Goal: Task Accomplishment & Management: Manage account settings

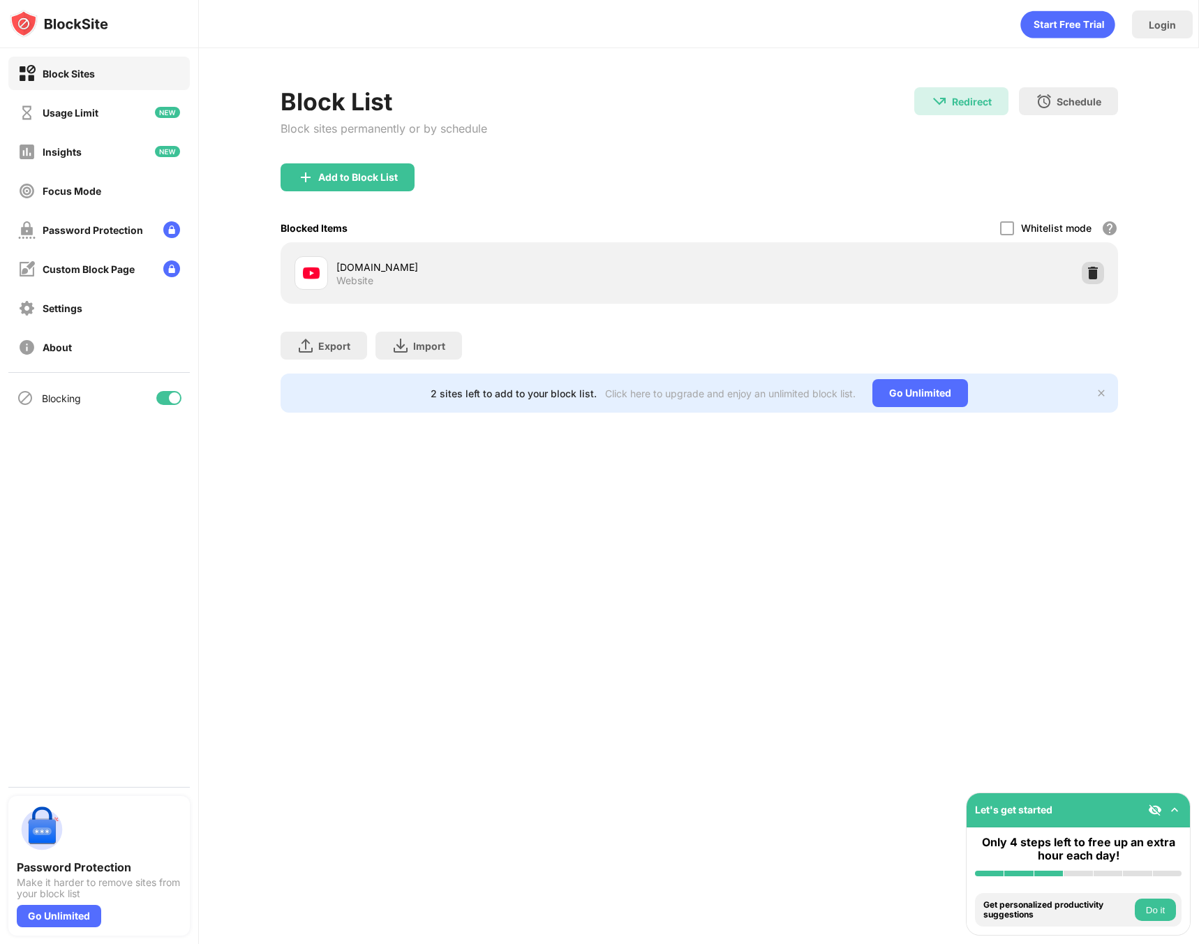
click at [1089, 272] on img at bounding box center [1093, 273] width 14 height 14
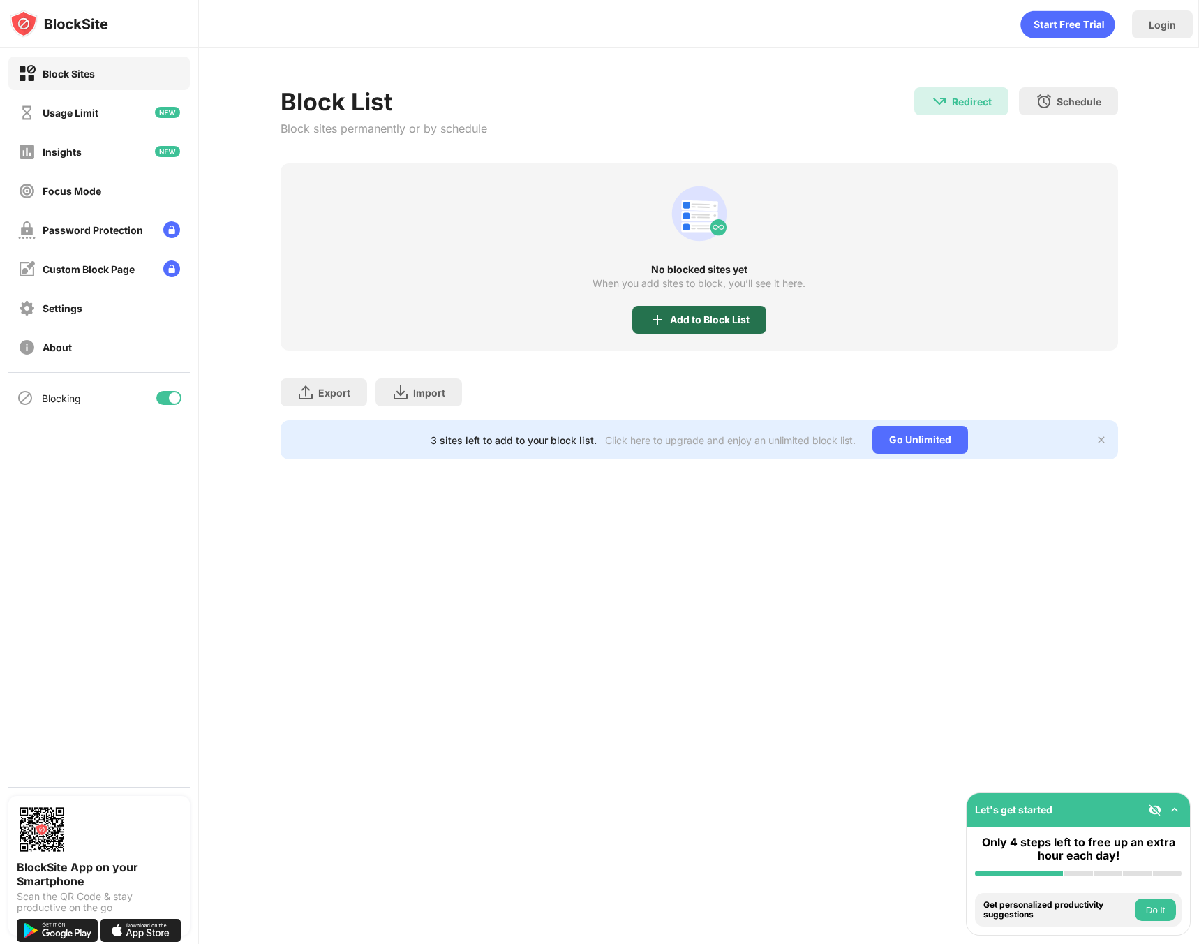
click at [709, 323] on div "Add to Block List" at bounding box center [710, 319] width 80 height 11
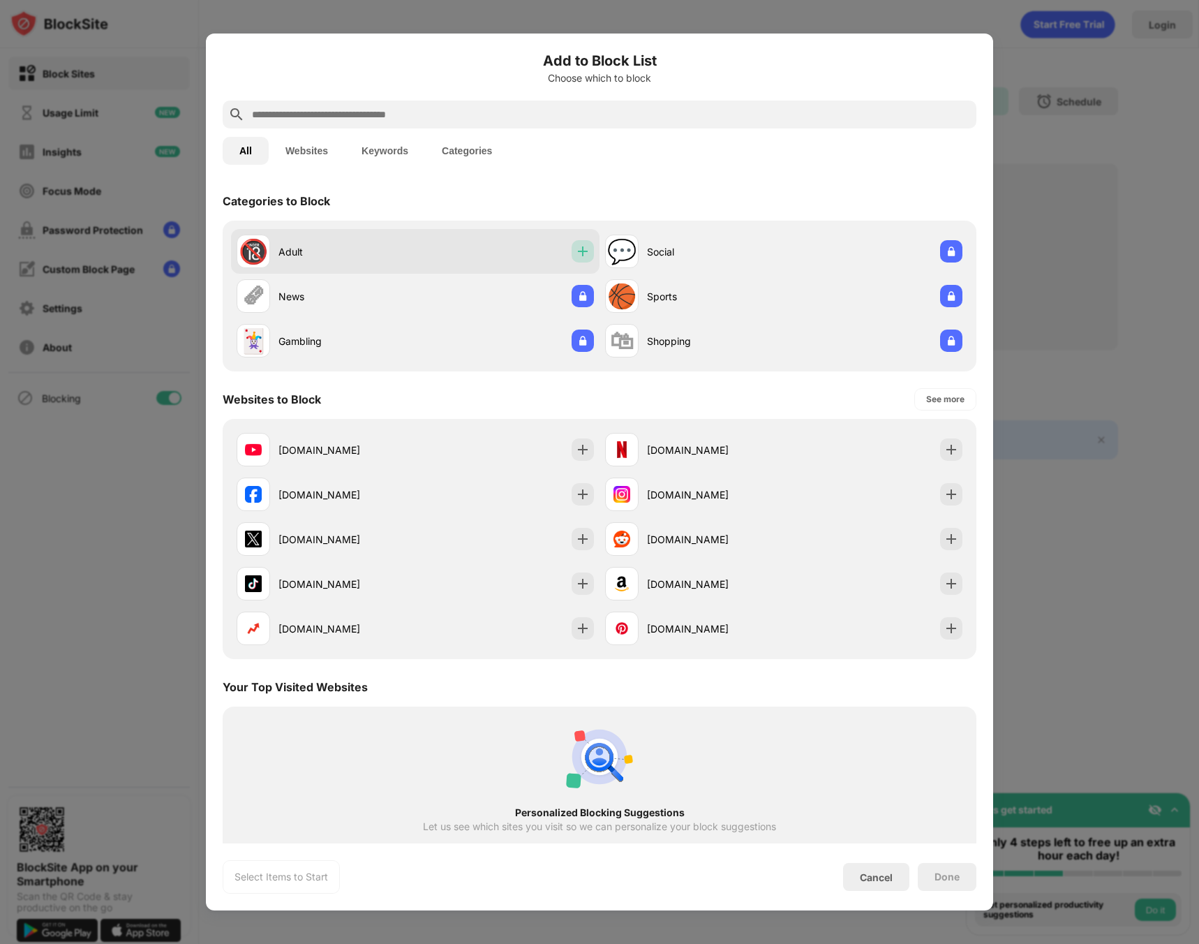
click at [586, 251] on div at bounding box center [583, 251] width 22 height 22
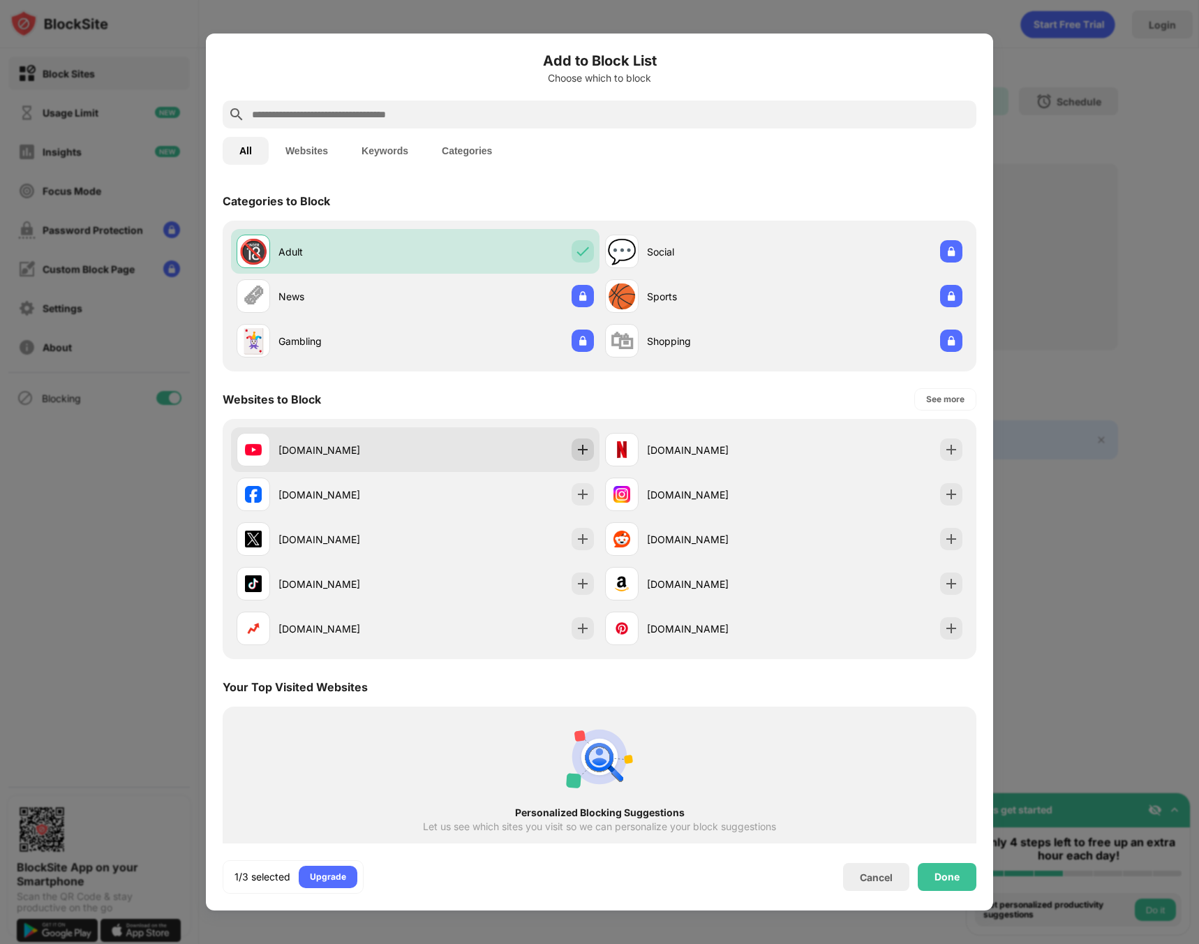
click at [579, 445] on img at bounding box center [583, 449] width 14 height 14
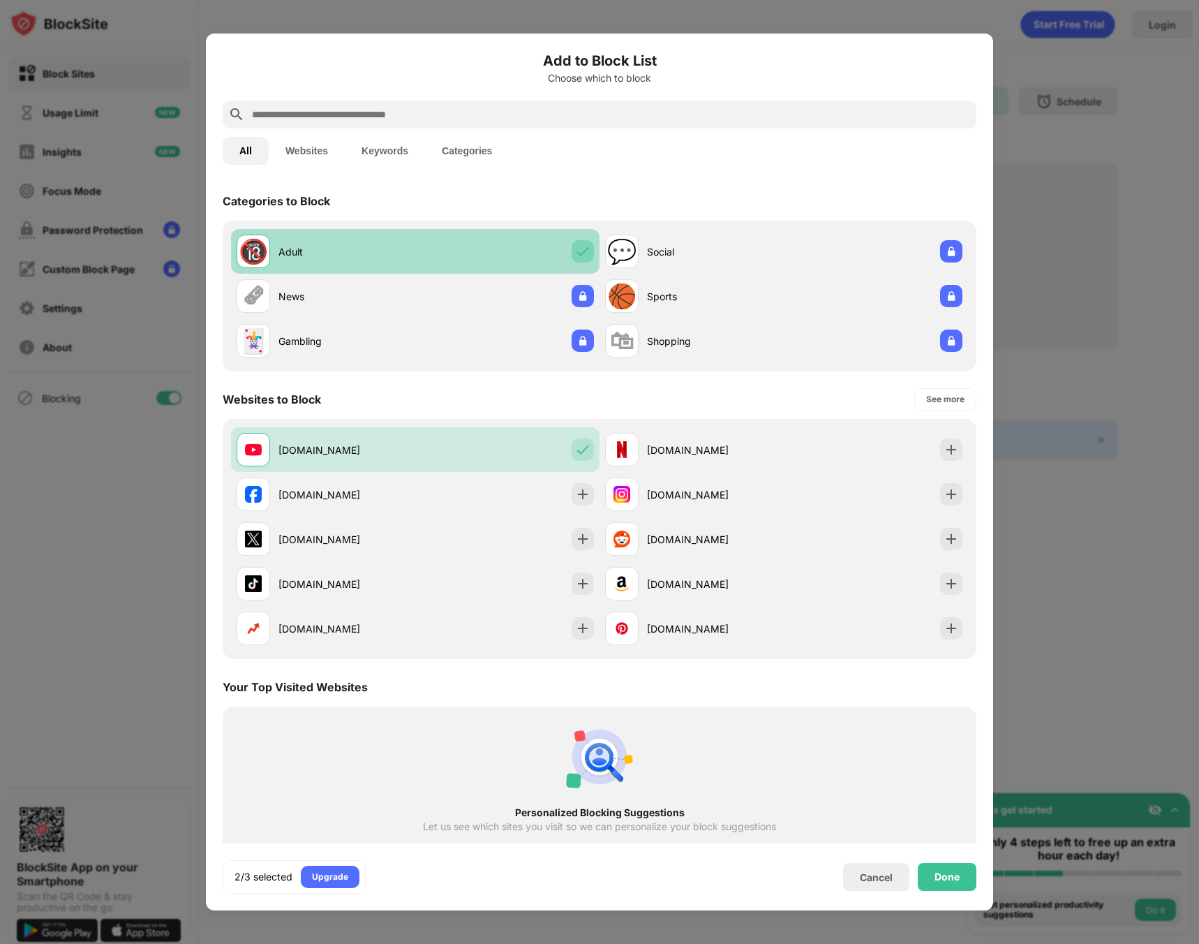
click at [576, 249] on img at bounding box center [583, 251] width 14 height 14
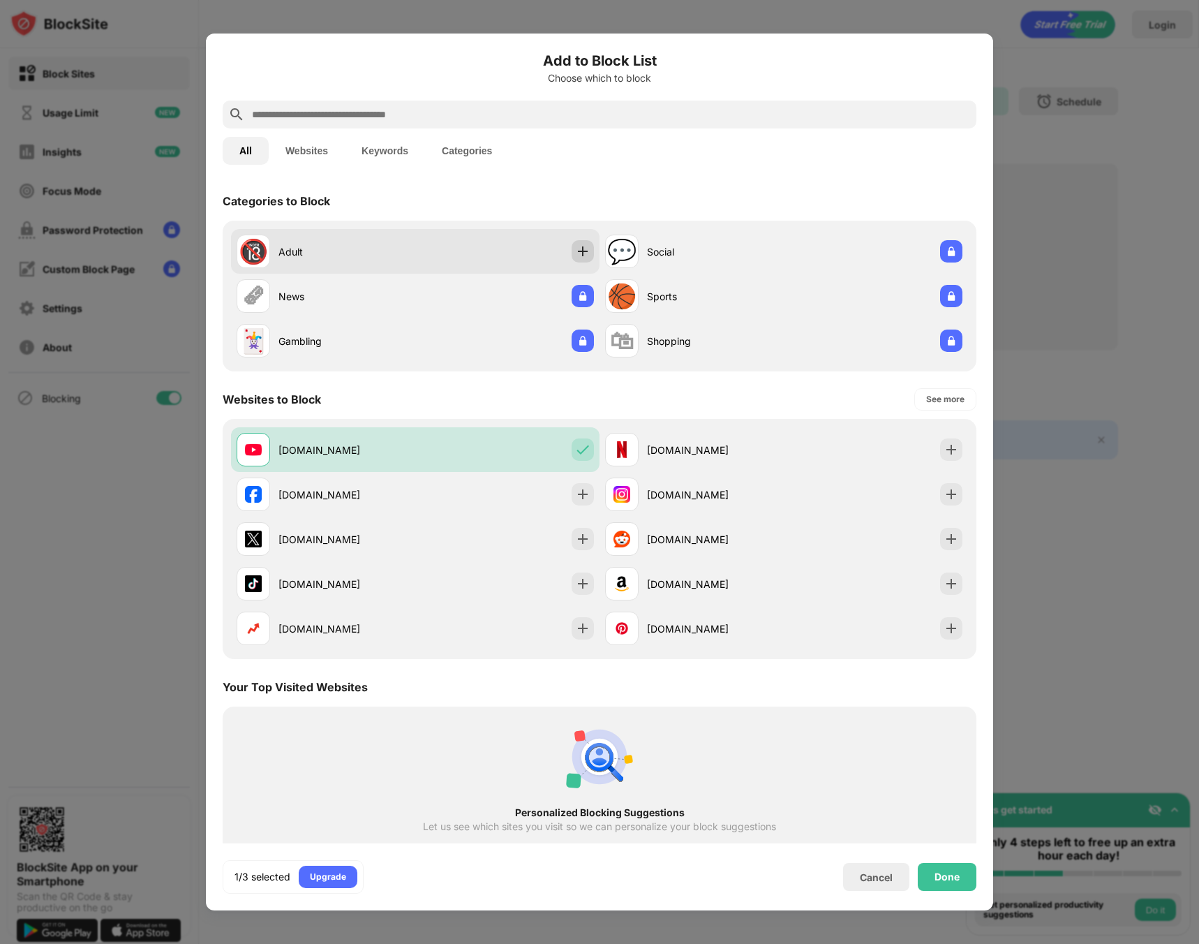
click at [578, 258] on img at bounding box center [583, 251] width 14 height 14
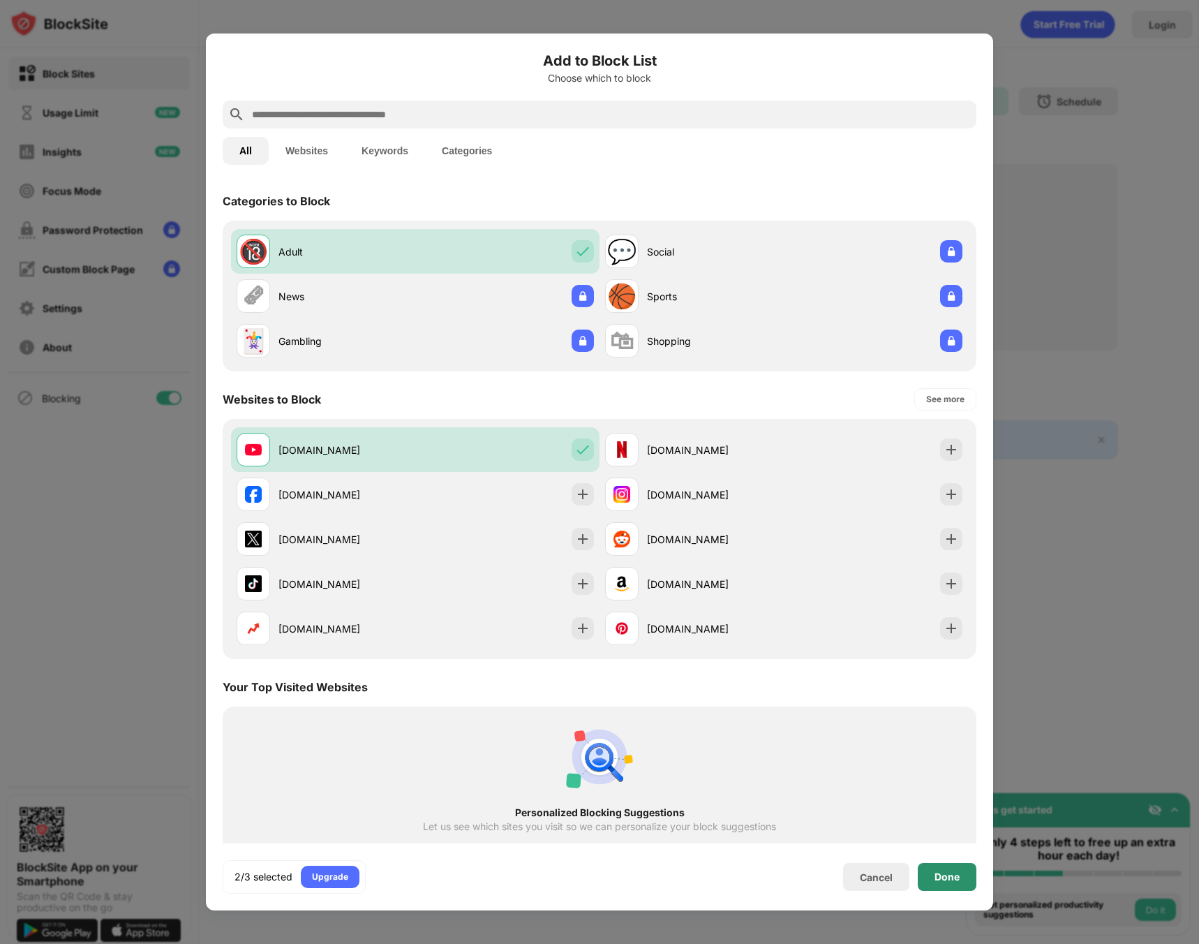
click at [960, 868] on div "Done" at bounding box center [947, 877] width 59 height 28
